Goal: Transaction & Acquisition: Purchase product/service

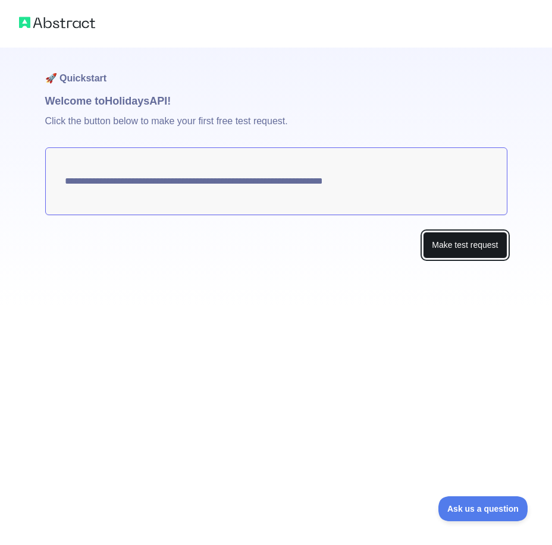
click at [465, 248] on button "Make test request" at bounding box center [465, 245] width 84 height 27
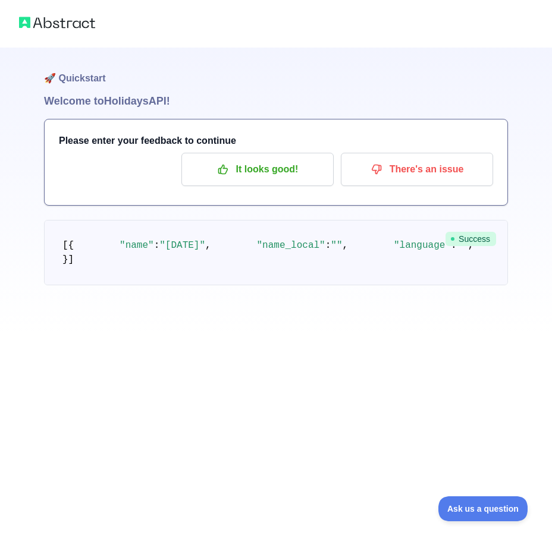
click at [388, 256] on pre "[ { "name" : "[DATE]" , "name_local" : "" , "language" : "" , "description" : "…" at bounding box center [276, 252] width 464 height 65
drag, startPoint x: 316, startPoint y: 285, endPoint x: 183, endPoint y: 274, distance: 133.7
click at [183, 274] on pre "[ { "name" : "[DATE]" , "name_local" : "" , "language" : "" , "description" : "…" at bounding box center [276, 252] width 464 height 65
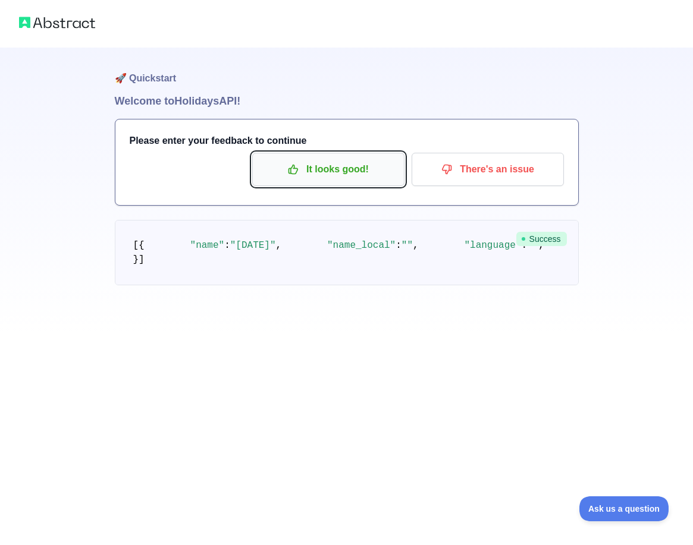
click at [352, 174] on p "It looks good!" at bounding box center [328, 169] width 134 height 20
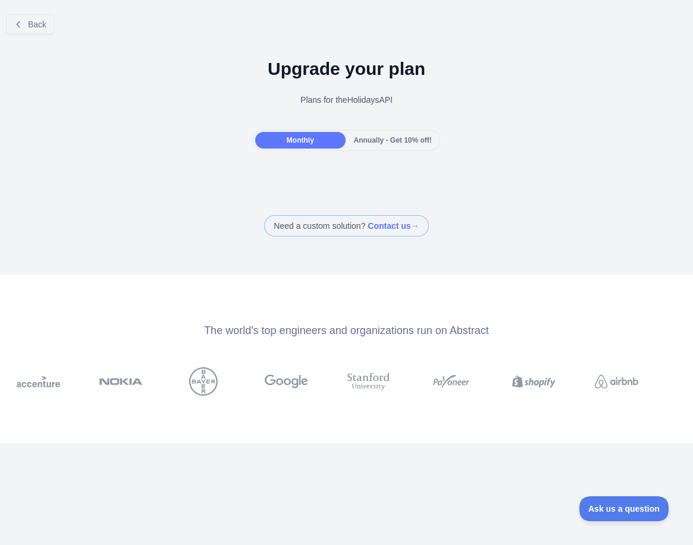
click at [390, 144] on span "Annually - Get 10% off!" at bounding box center [393, 140] width 78 height 8
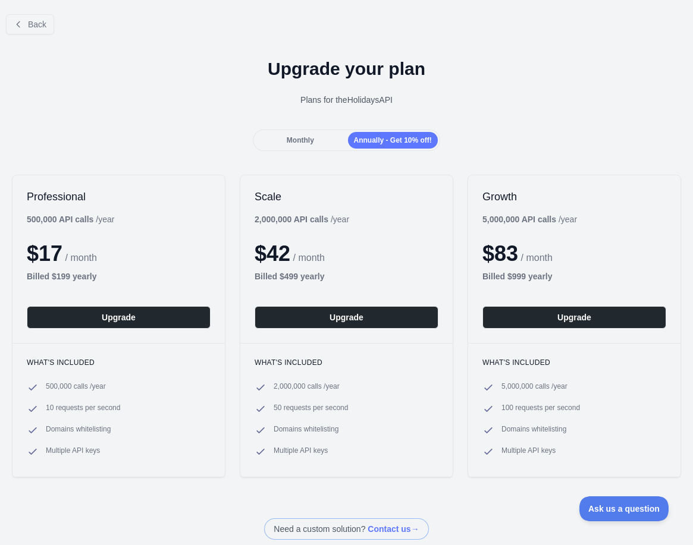
click at [303, 137] on span "Monthly" at bounding box center [300, 140] width 27 height 8
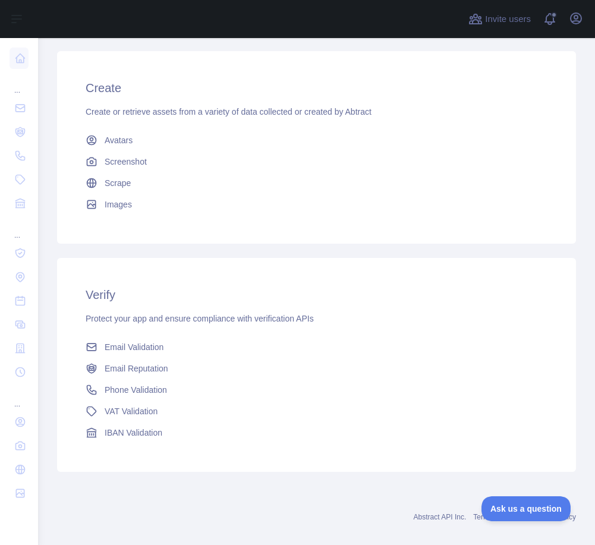
scroll to position [459, 0]
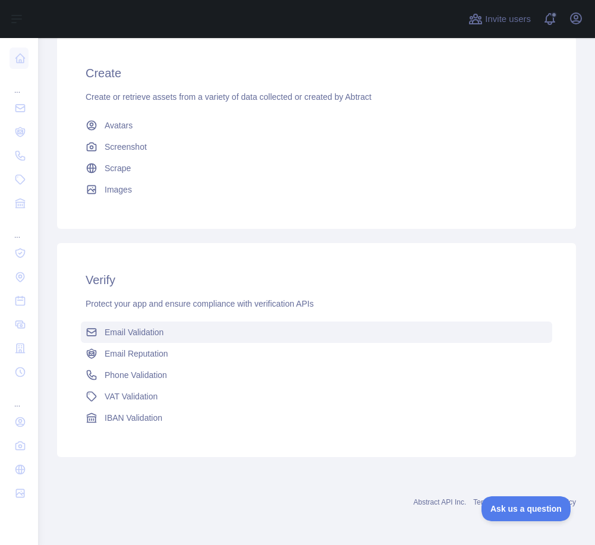
click at [162, 340] on link "Email Validation" at bounding box center [317, 332] width 472 height 21
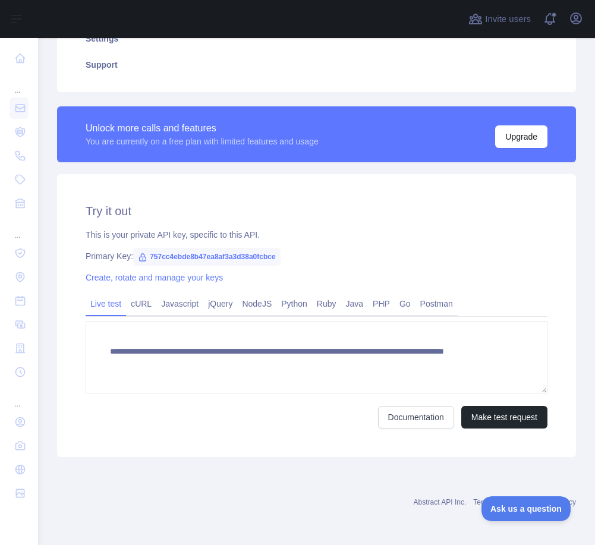
scroll to position [272, 0]
click at [505, 418] on button "Make test request" at bounding box center [505, 417] width 86 height 23
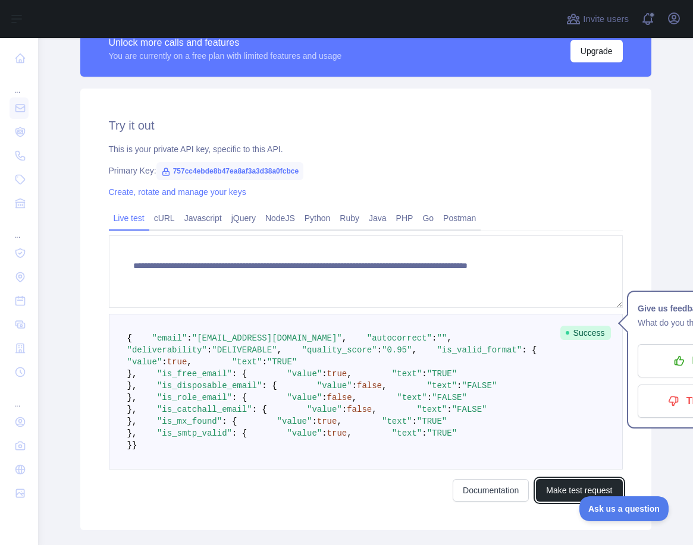
scroll to position [249, 0]
